Goal: Check status: Check status

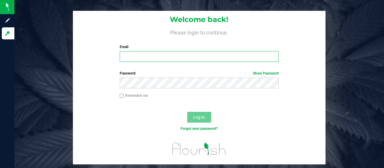
click at [151, 56] on input "Email" at bounding box center [199, 56] width 159 height 11
type input "[EMAIL_ADDRESS][DOMAIN_NAME]"
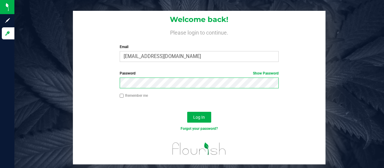
click at [187, 112] on button "Log In" at bounding box center [199, 117] width 24 height 11
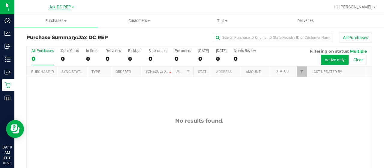
click at [56, 8] on span "Jax DC REP" at bounding box center [60, 7] width 23 height 5
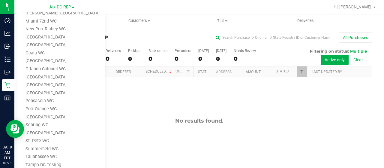
scroll to position [170, 0]
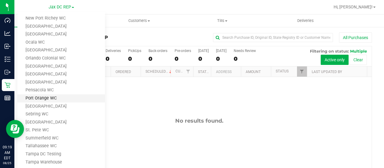
click at [35, 98] on link "Port Orange WC" at bounding box center [61, 98] width 88 height 8
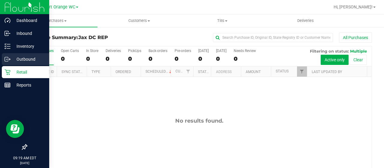
click at [6, 55] on div "Outbound" at bounding box center [25, 59] width 47 height 12
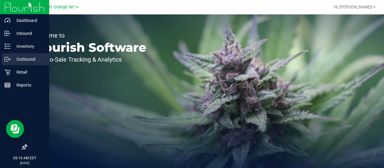
click at [6, 58] on icon at bounding box center [8, 59] width 6 height 6
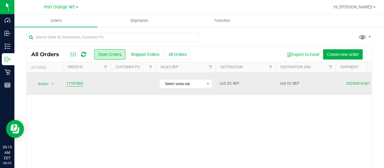
click at [76, 81] on link "11787982" at bounding box center [74, 84] width 17 height 6
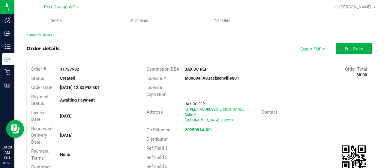
click at [192, 46] on div "Order details Export PDF Edit Order" at bounding box center [199, 48] width 346 height 11
